Goal: Ask a question: Seek information or help from site administrators or community

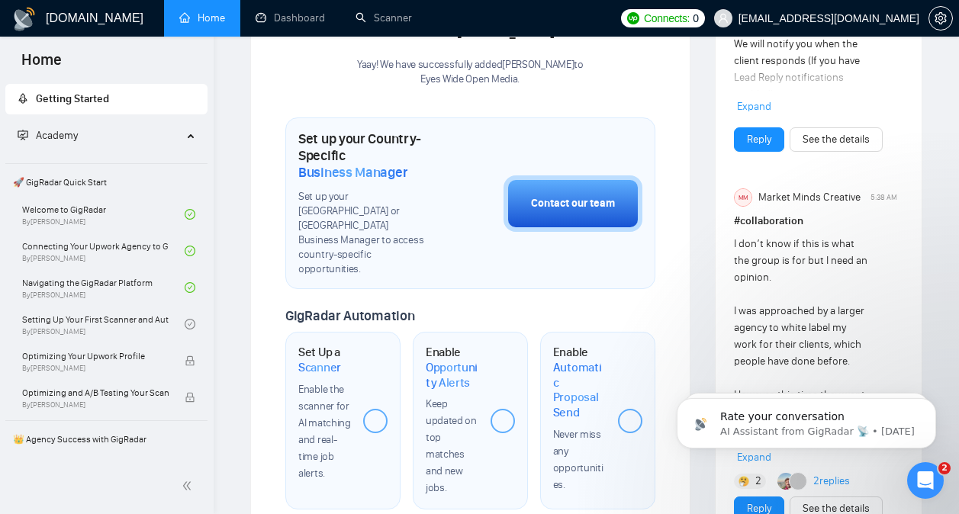
scroll to position [3100, 0]
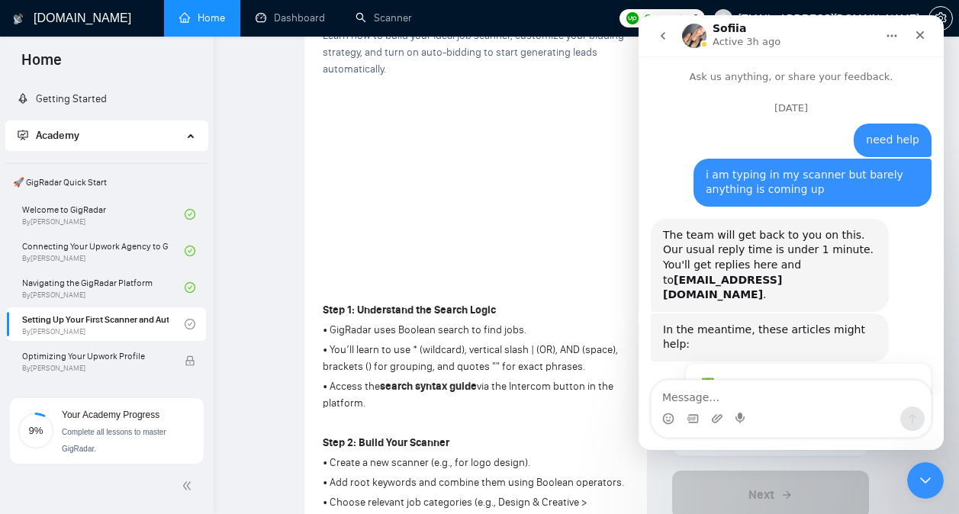
scroll to position [2, 0]
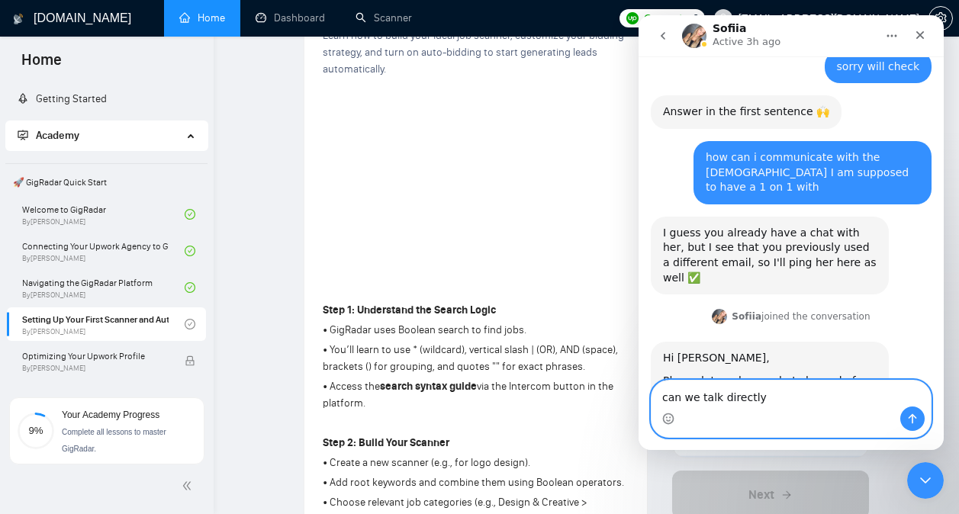
type textarea "can we talk directly?"
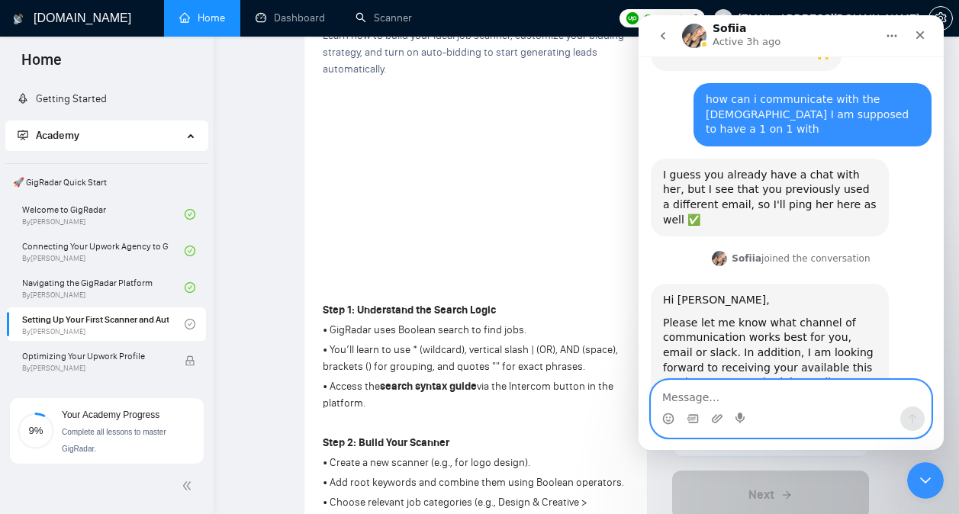
scroll to position [4781, 0]
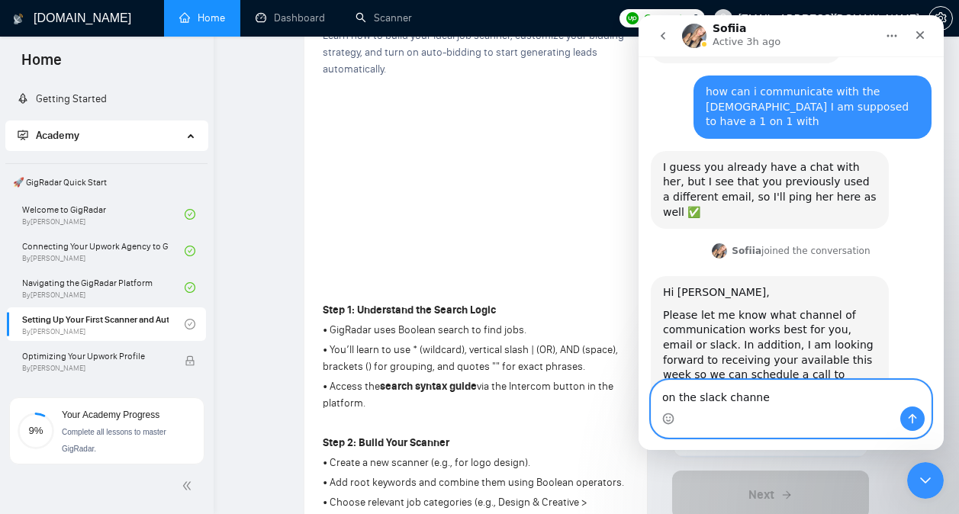
type textarea "on the slack channel"
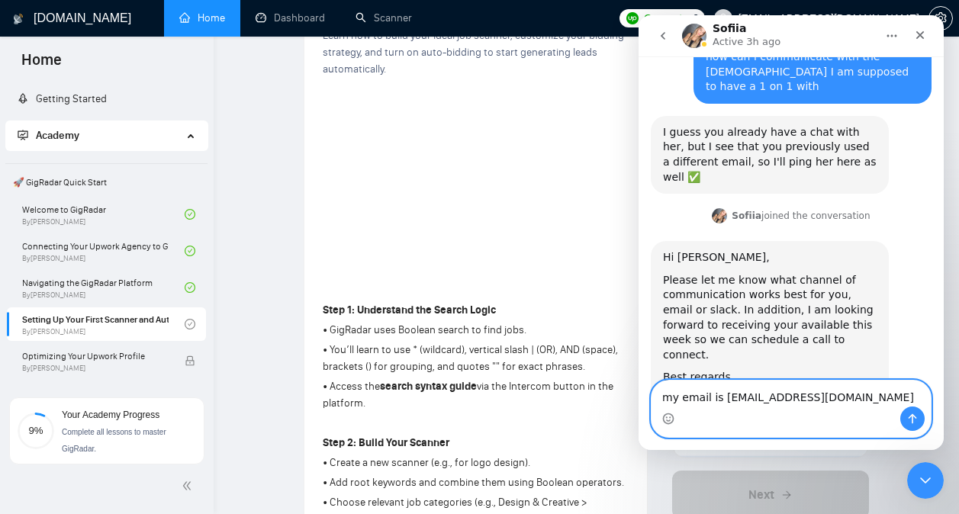
type textarea "my email is internetluve@gmail.com"
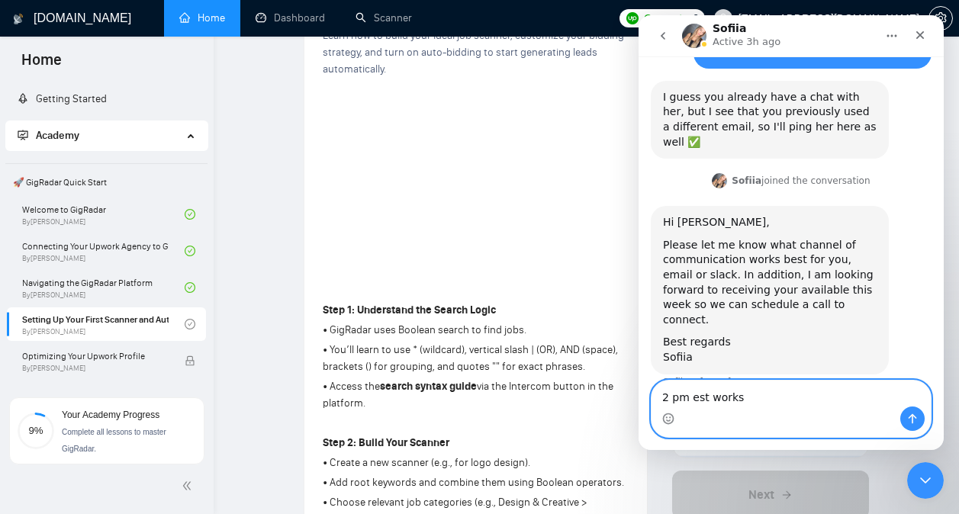
type textarea "2 pm est works"
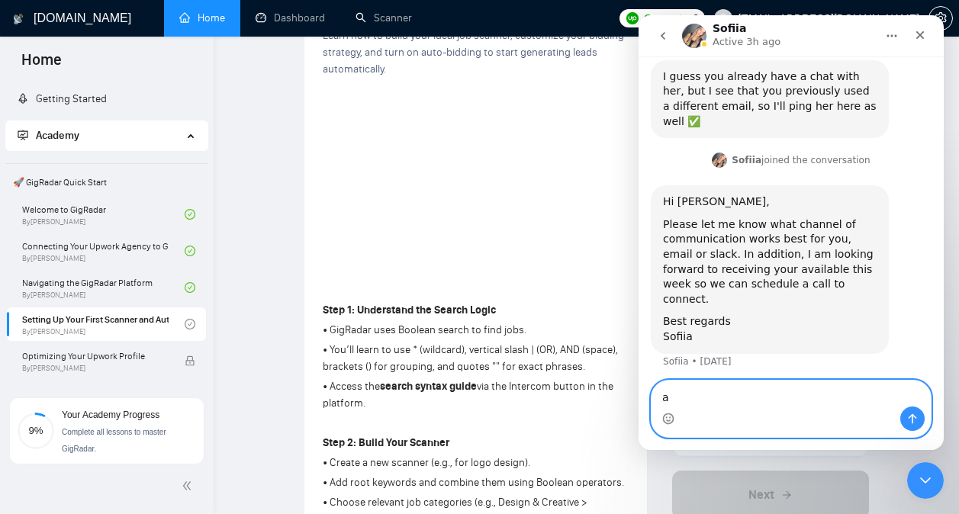
scroll to position [4885, 0]
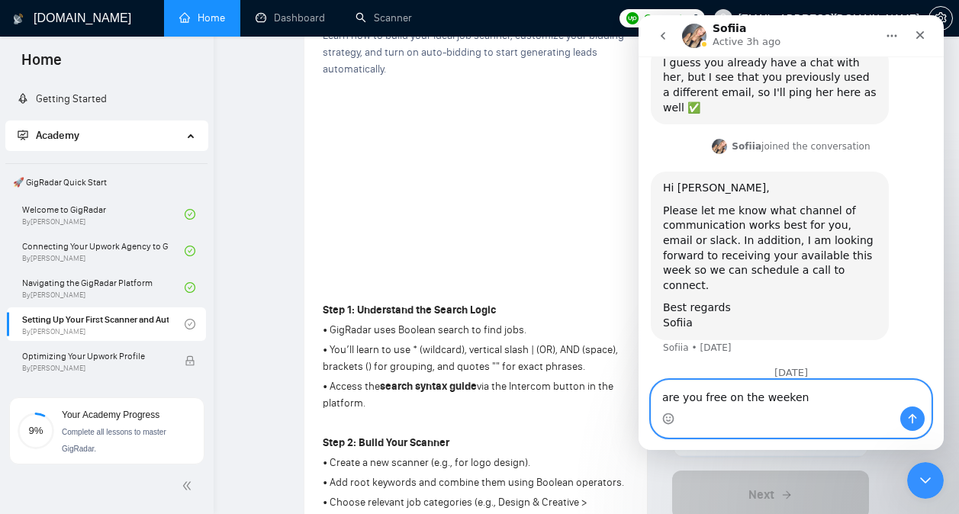
type textarea "are you free on the weekend"
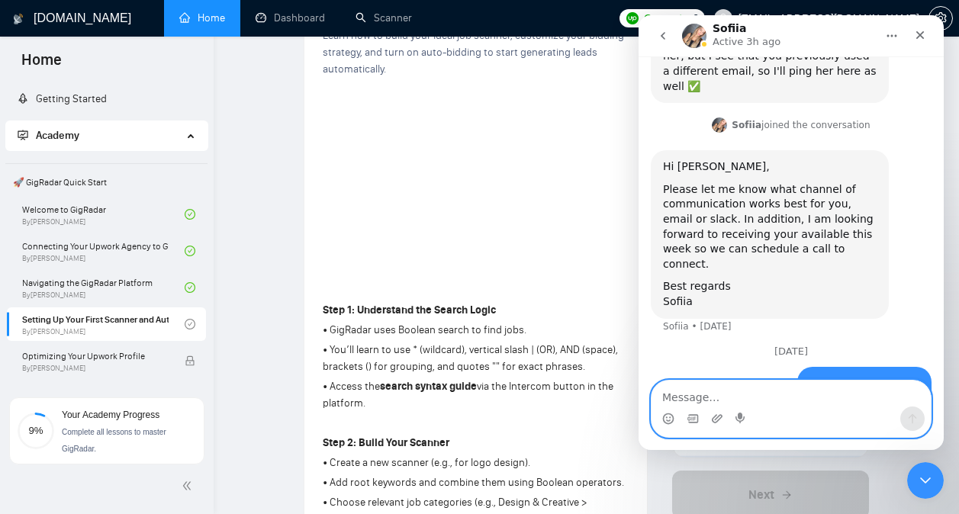
scroll to position [4920, 0]
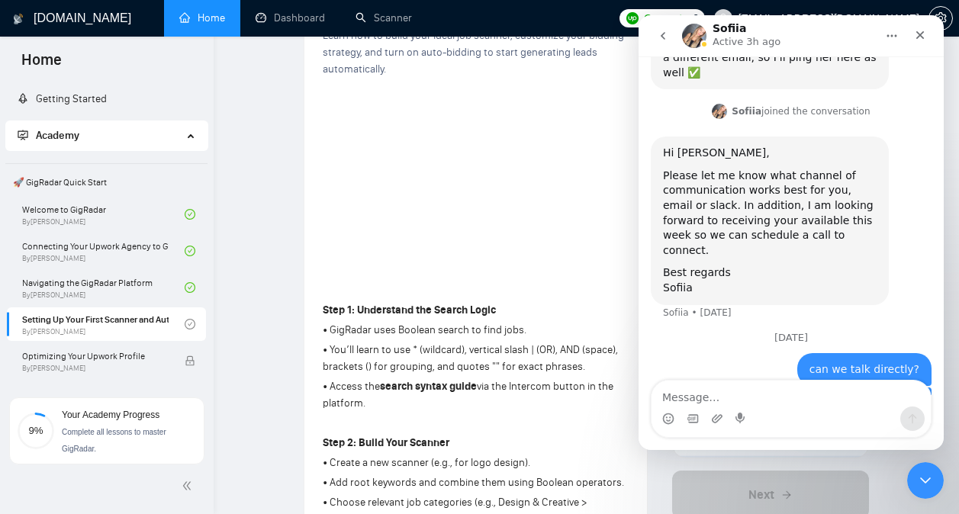
click at [922, 31] on icon "Close" at bounding box center [920, 35] width 12 height 12
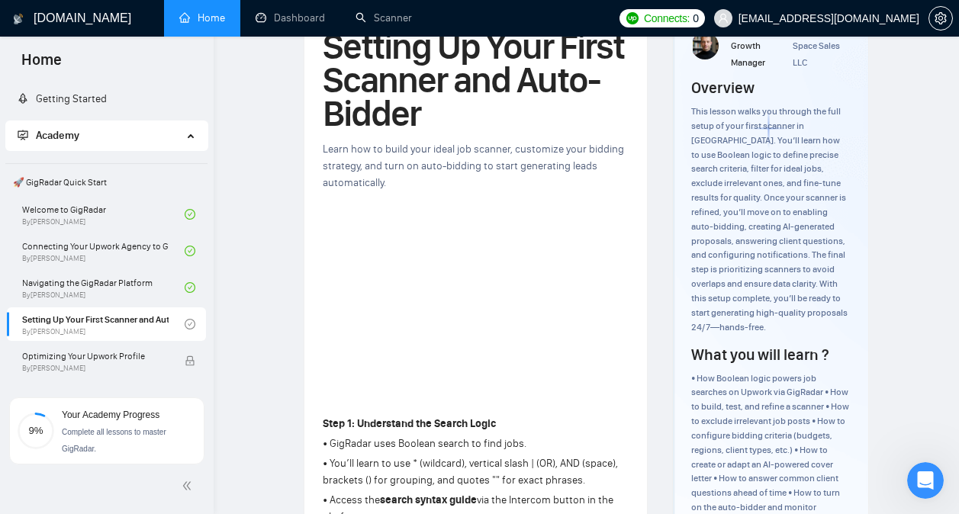
scroll to position [0, 0]
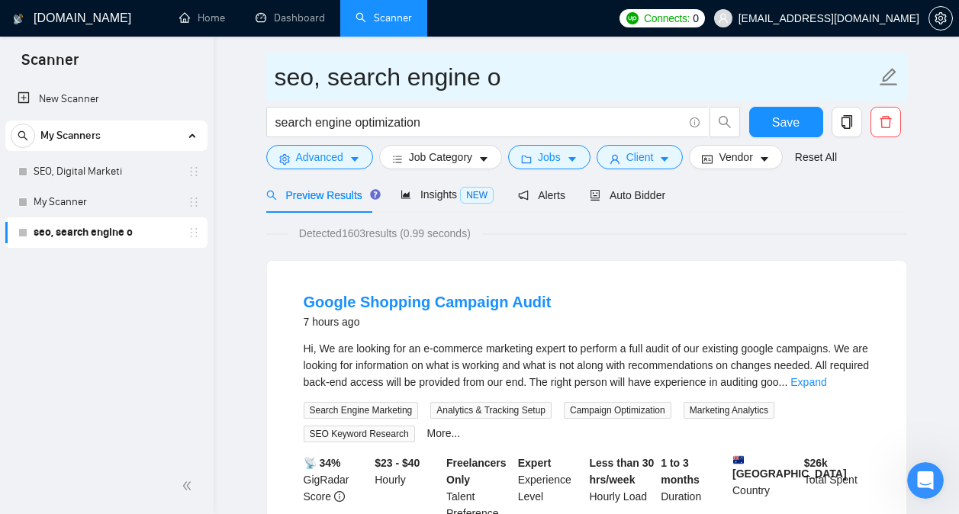
scroll to position [4933, 0]
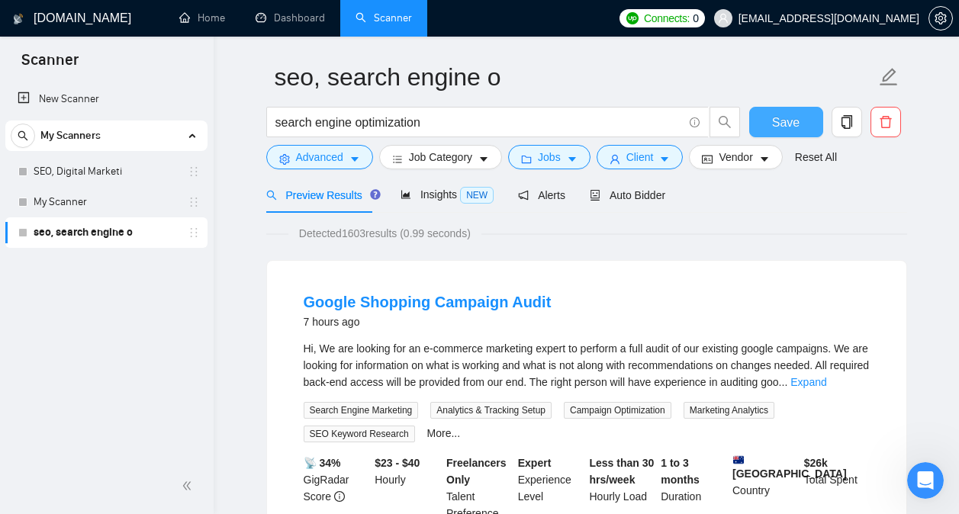
click at [767, 117] on button "Save" at bounding box center [786, 122] width 74 height 31
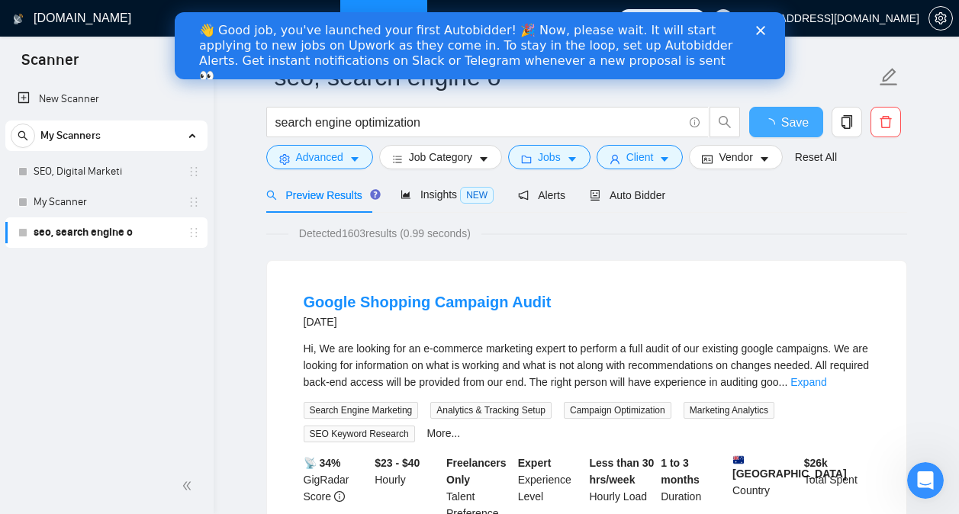
scroll to position [0, 0]
click at [760, 31] on polygon "Close" at bounding box center [759, 30] width 9 height 9
